Goal: Obtain resource: Download file/media

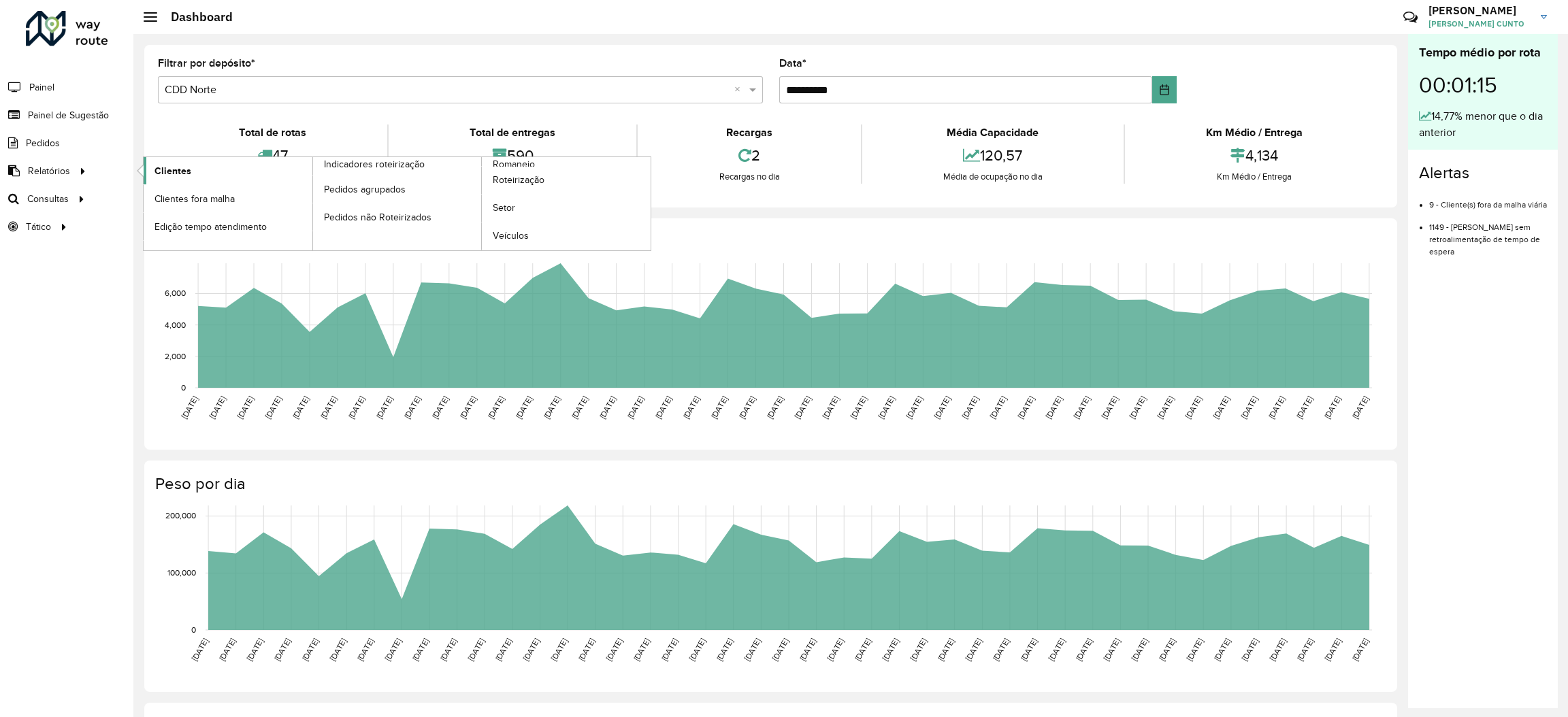
click at [173, 175] on span "Clientes" at bounding box center [173, 171] width 37 height 14
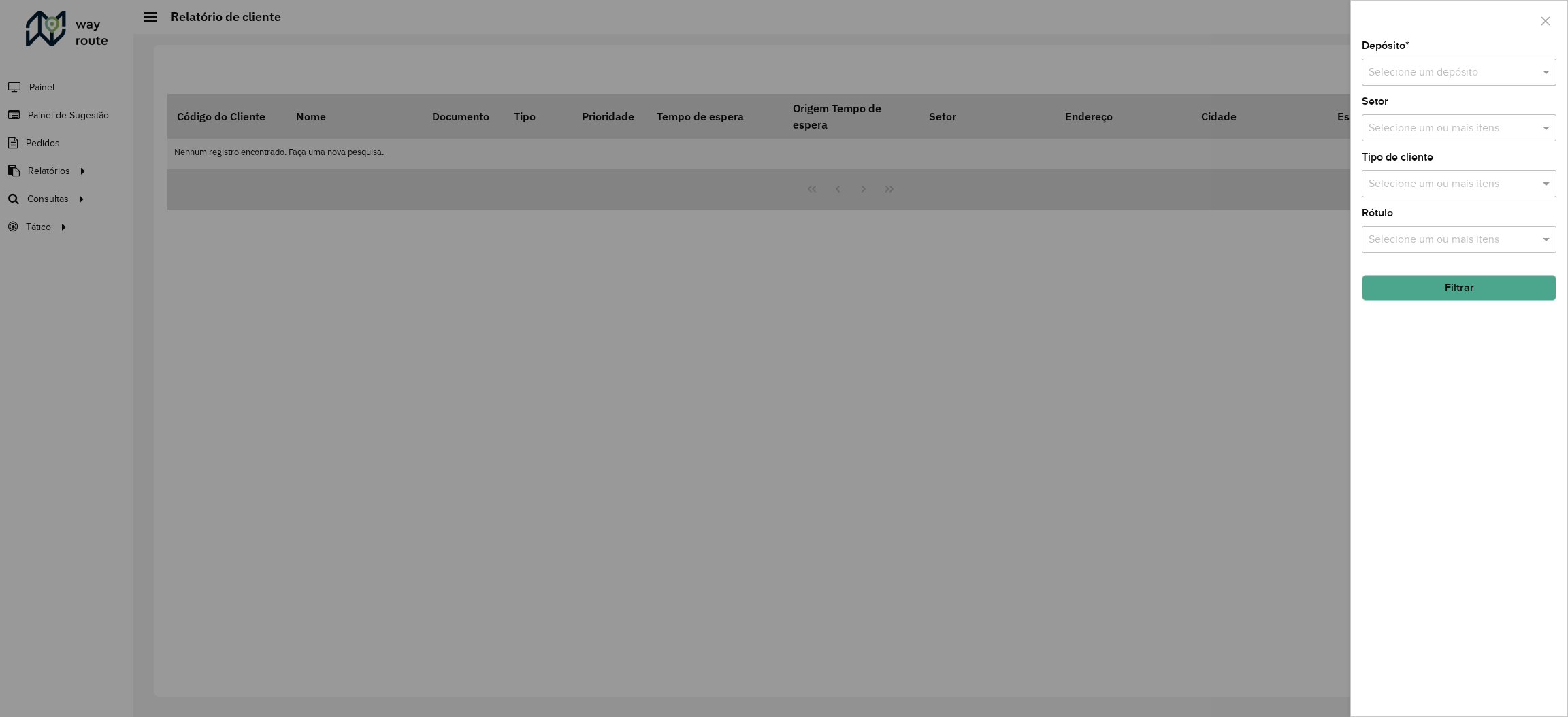
click at [1487, 83] on div "Selecione um depósito" at bounding box center [1459, 71] width 195 height 27
drag, startPoint x: 1467, startPoint y: 109, endPoint x: 1467, endPoint y: 141, distance: 32.0
click at [1467, 141] on div "AS - NORTE CDD Norte" at bounding box center [1459, 123] width 193 height 46
click at [1470, 145] on div "CDD Norte" at bounding box center [1459, 135] width 193 height 23
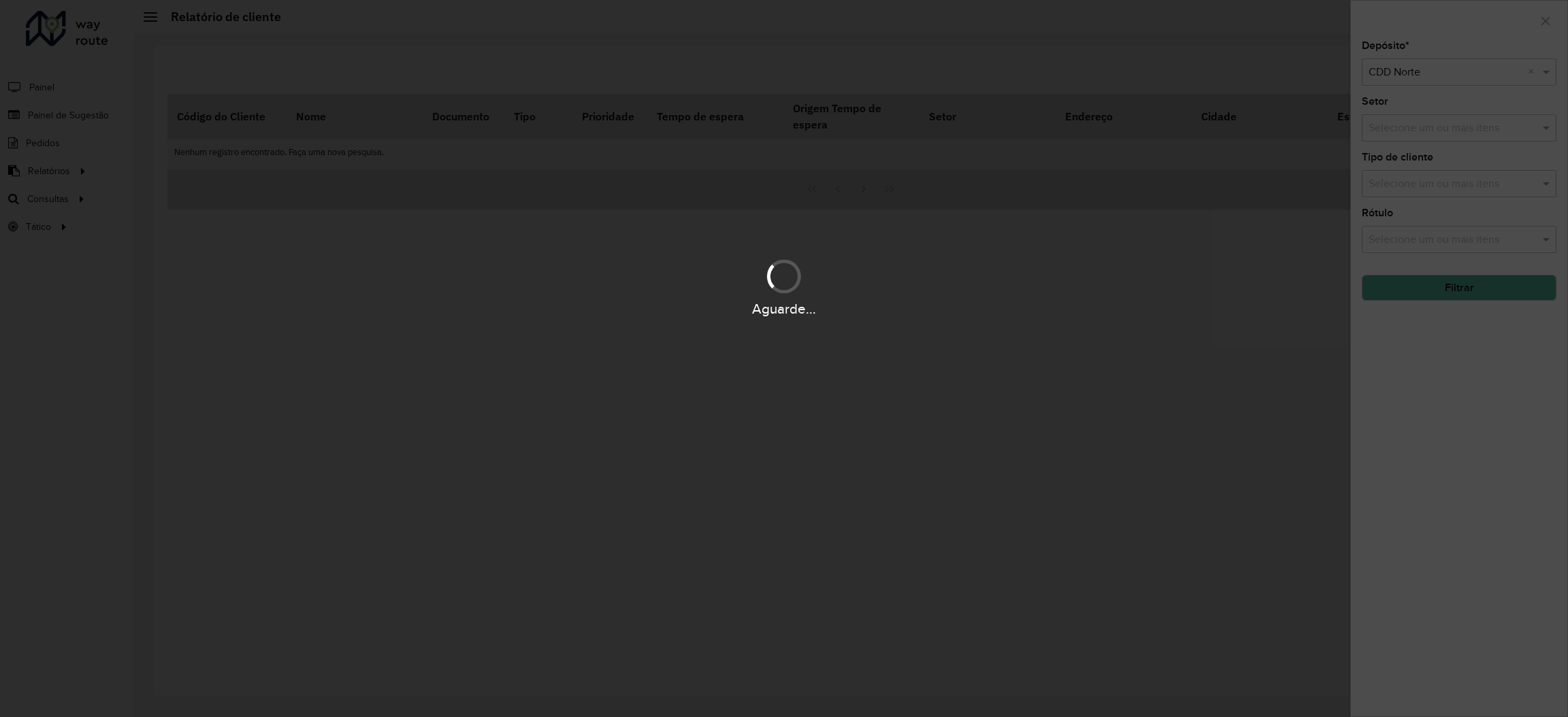
click at [1501, 338] on div "Aguarde..." at bounding box center [784, 358] width 1568 height 717
click at [1485, 293] on div "Aguarde..." at bounding box center [784, 286] width 1568 height 65
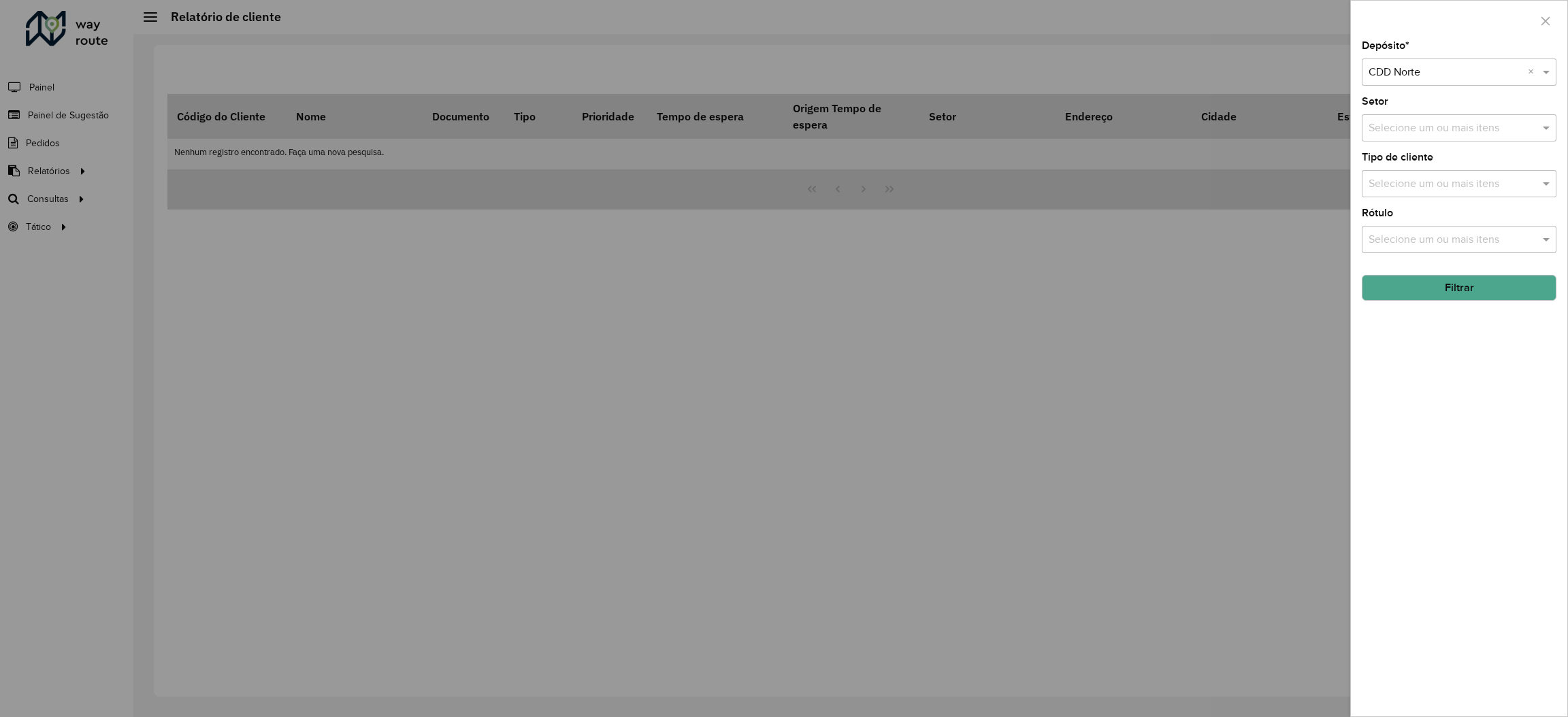
click at [1484, 296] on button "Filtrar" at bounding box center [1459, 288] width 195 height 26
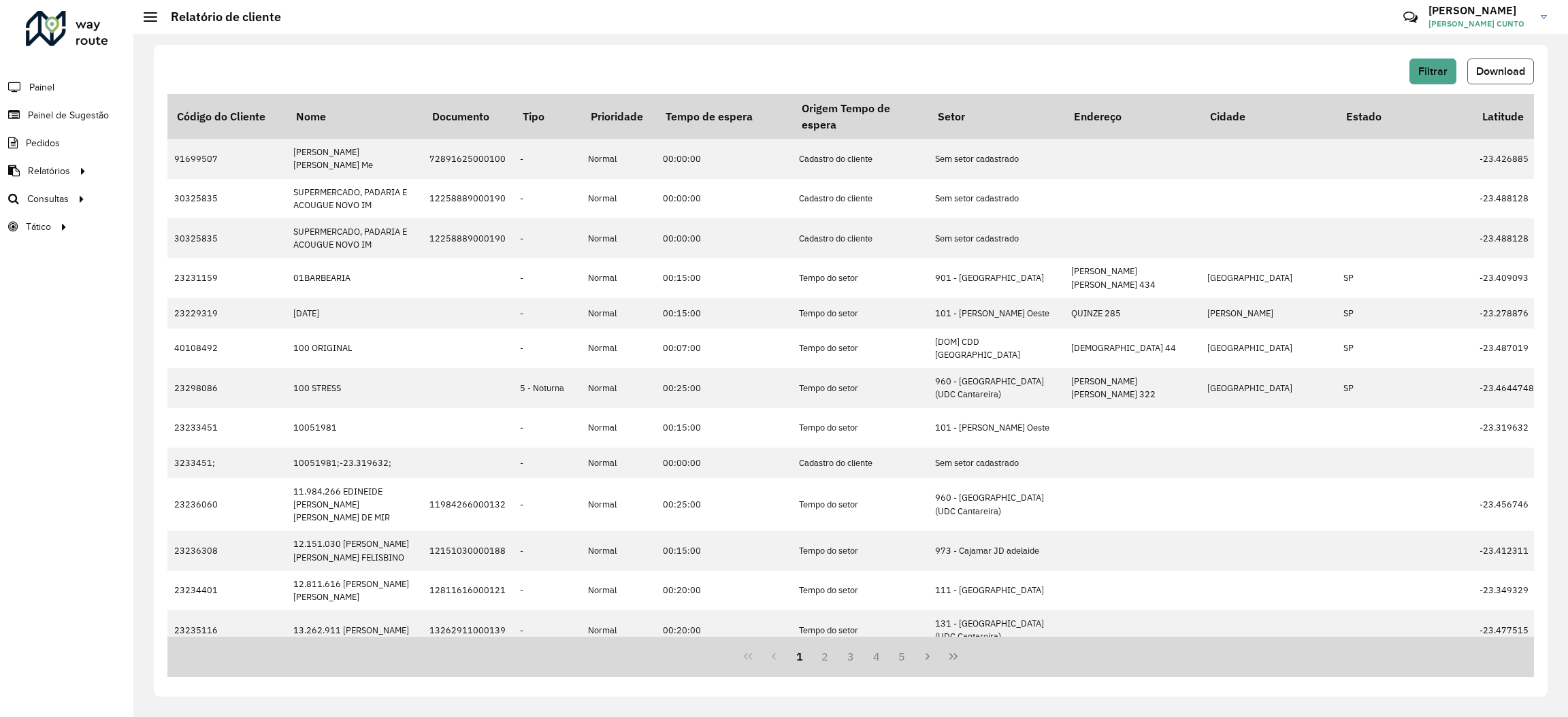
click at [1500, 70] on span "Download" at bounding box center [1500, 71] width 49 height 11
